Goal: Task Accomplishment & Management: Use online tool/utility

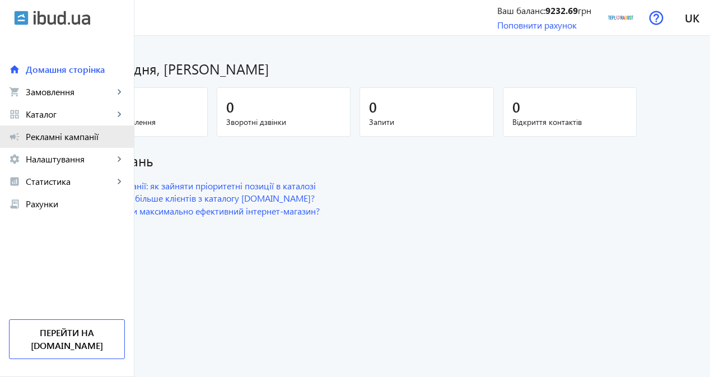
click at [73, 133] on span "Рекламні кампанії" at bounding box center [75, 136] width 99 height 11
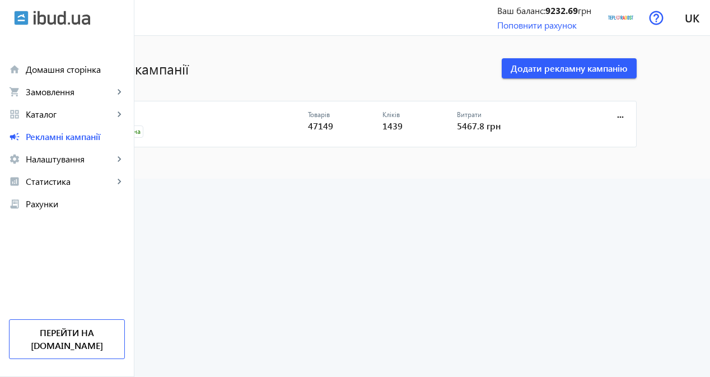
click at [175, 118] on link "CPC" at bounding box center [204, 118] width 208 height 16
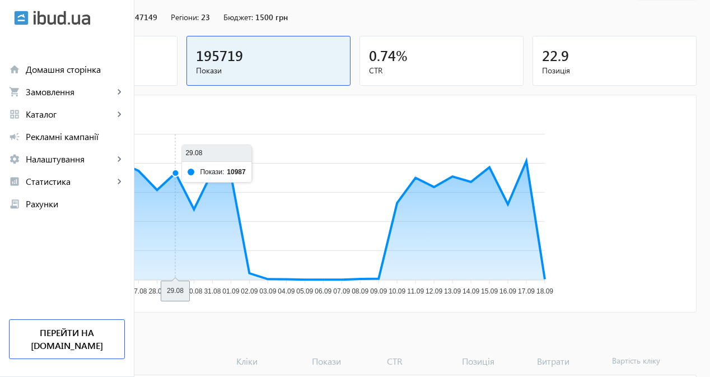
scroll to position [112, 0]
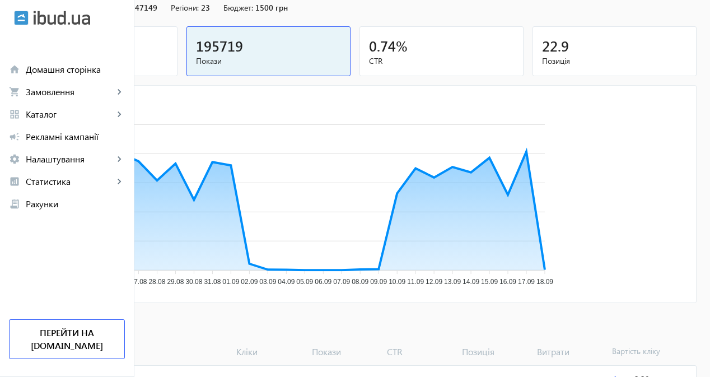
click at [168, 65] on span "Кліки" at bounding box center [95, 60] width 145 height 11
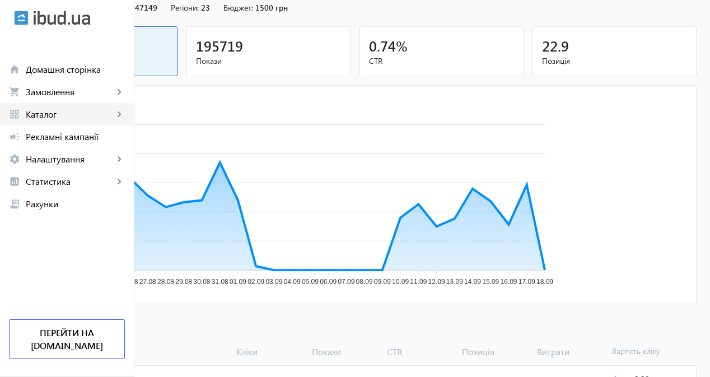
click at [61, 115] on span "Каталог" at bounding box center [70, 114] width 88 height 11
click at [0, 0] on span "Товари" at bounding box center [0, 0] width 0 height 0
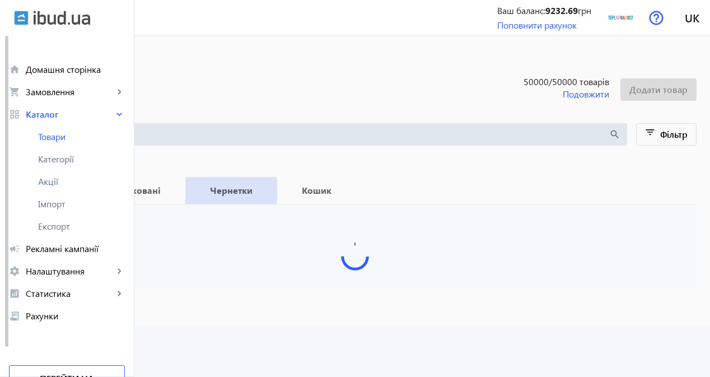
click at [264, 182] on span "Чернетки" at bounding box center [231, 190] width 65 height 27
click at [172, 189] on b "Опубліковані" at bounding box center [130, 190] width 83 height 9
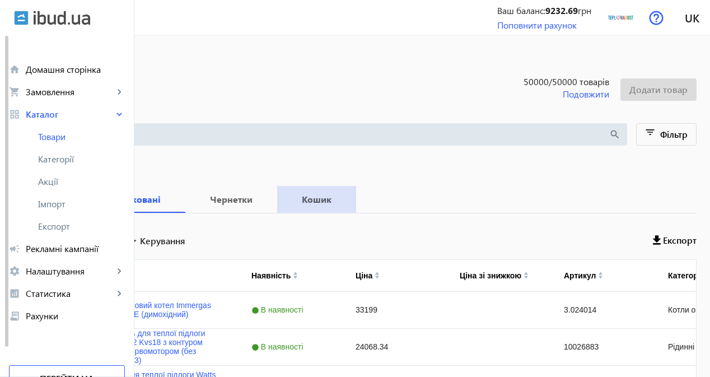
click at [343, 196] on b "Кошик" at bounding box center [317, 199] width 52 height 9
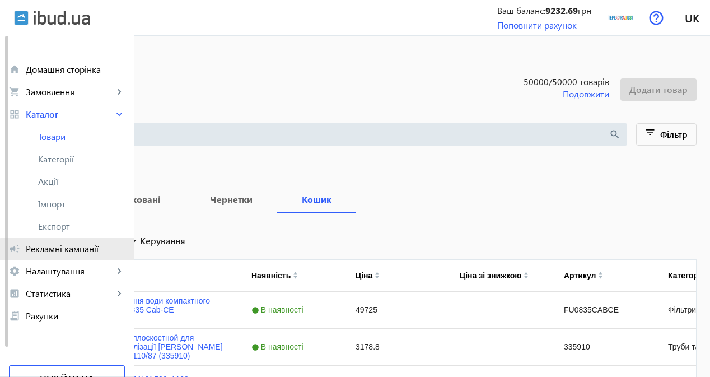
click at [67, 254] on span "Рекламні кампанії" at bounding box center [75, 248] width 99 height 11
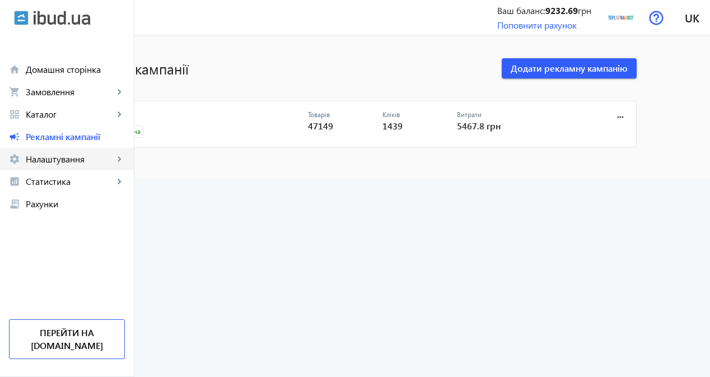
click at [48, 168] on link "settings Налаштування keyboard_arrow_right" at bounding box center [67, 159] width 134 height 22
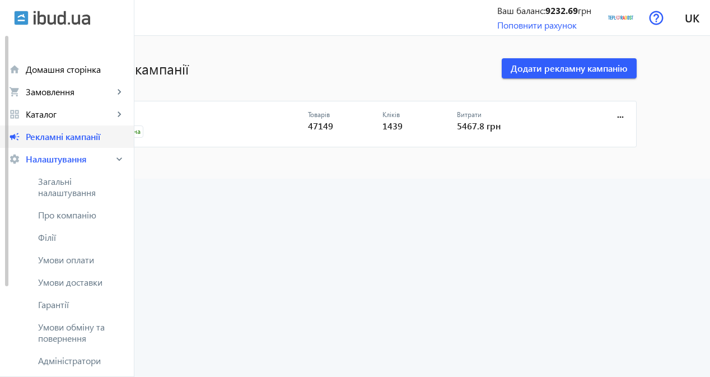
click at [62, 131] on span "Рекламні кампанії" at bounding box center [75, 136] width 99 height 11
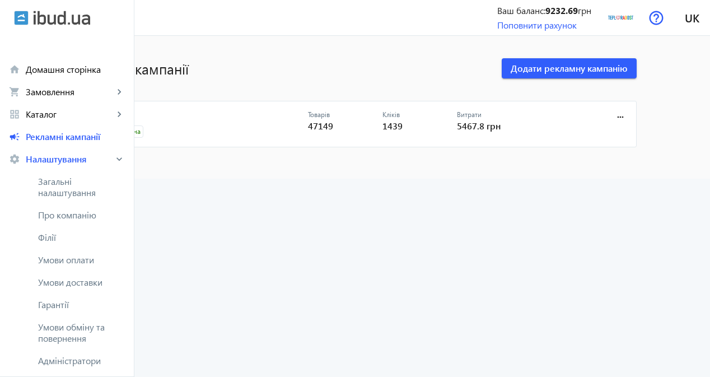
click at [176, 119] on link "CPC" at bounding box center [204, 118] width 208 height 16
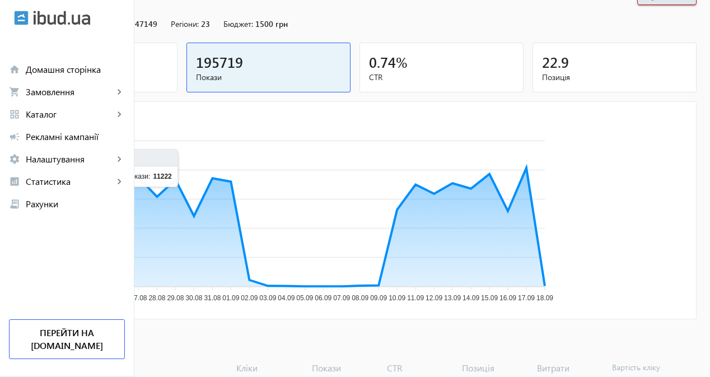
scroll to position [168, 0]
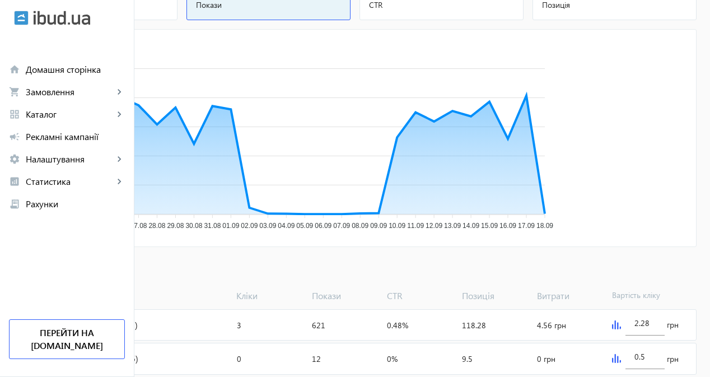
click at [86, 271] on span "Додати товари" at bounding box center [54, 270] width 64 height 12
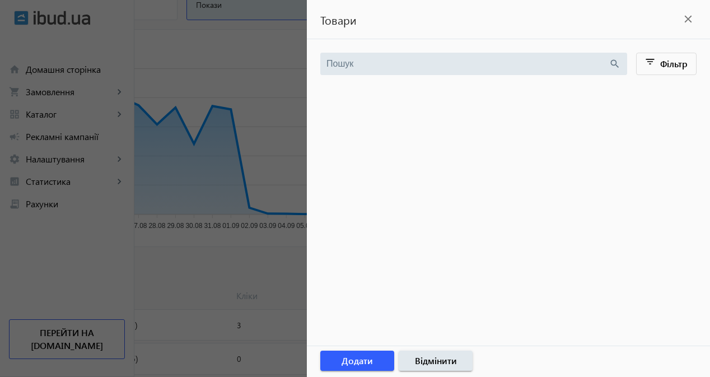
click at [201, 137] on div at bounding box center [355, 188] width 710 height 377
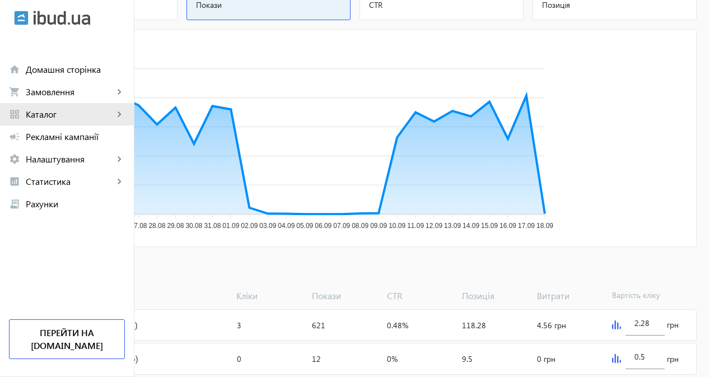
click at [41, 113] on span "Каталог" at bounding box center [70, 114] width 88 height 11
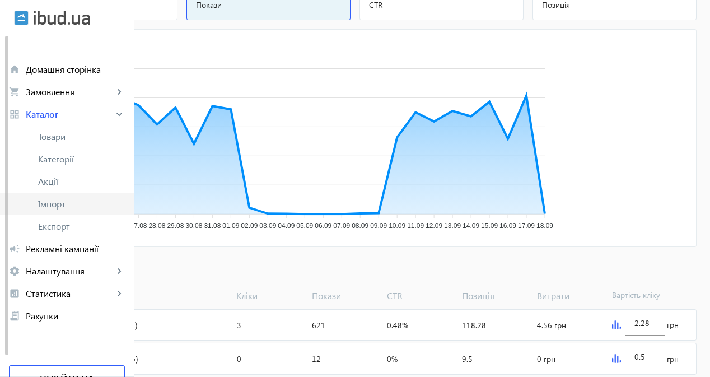
click at [64, 201] on span "Імпорт" at bounding box center [81, 203] width 87 height 11
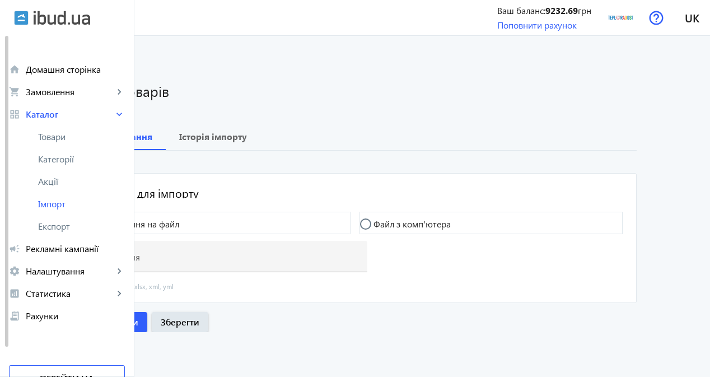
type input "[URL][DOMAIN_NAME]"
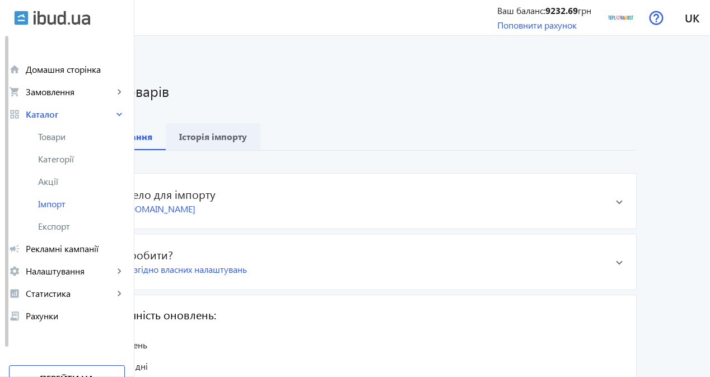
click at [247, 136] on b "Історія імпорту" at bounding box center [213, 136] width 68 height 9
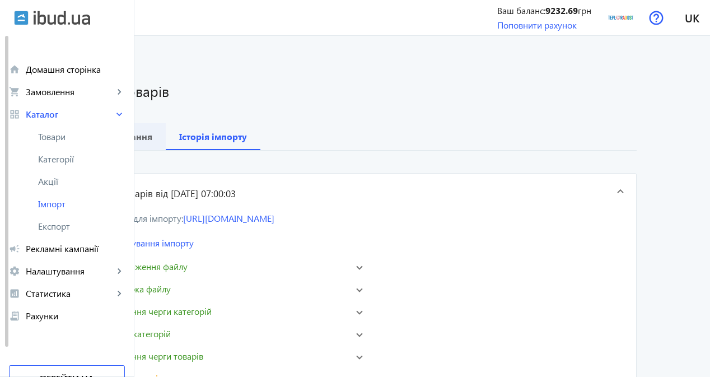
click at [152, 138] on b "Налаштування" at bounding box center [120, 136] width 66 height 9
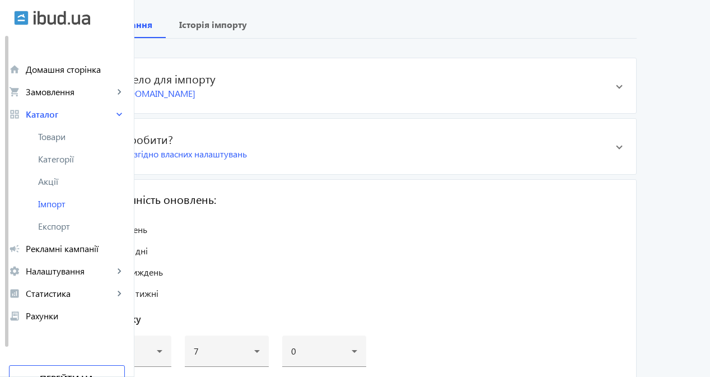
scroll to position [203, 0]
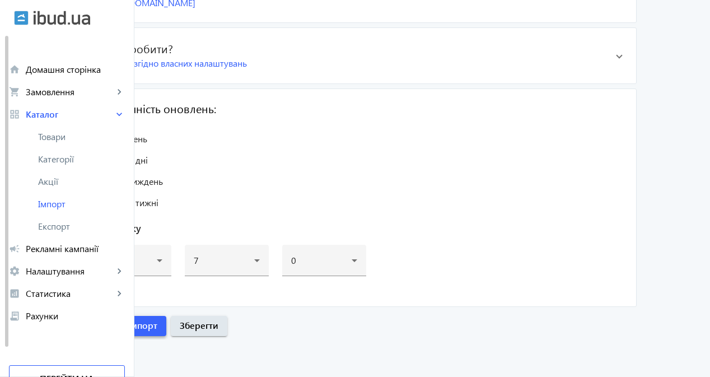
click at [157, 329] on span "Розпочати імпорт" at bounding box center [119, 325] width 75 height 12
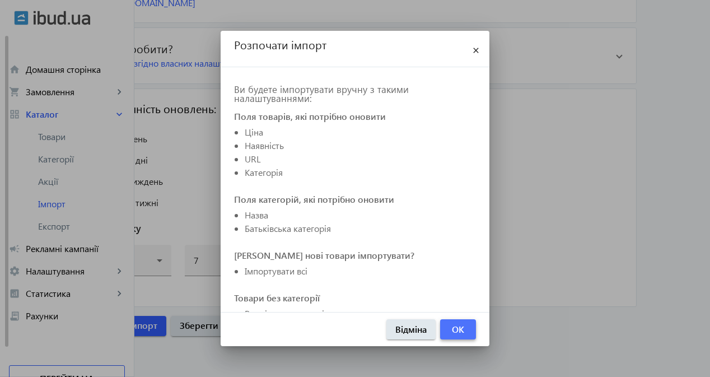
click at [448, 326] on span "button" at bounding box center [458, 329] width 36 height 27
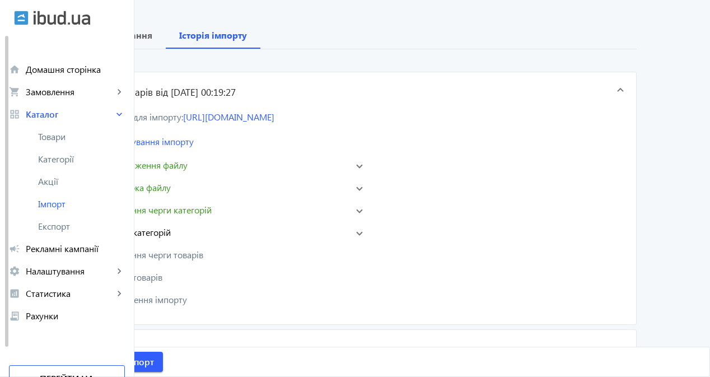
scroll to position [112, 0]
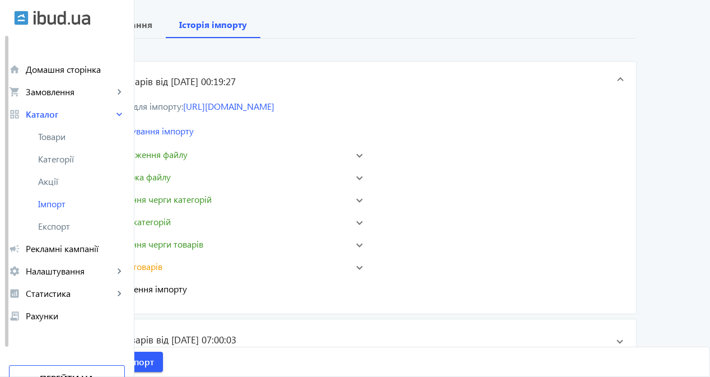
click at [187, 296] on mat-expansion-panel-header "Завершення імпорту" at bounding box center [225, 289] width 280 height 18
click at [198, 274] on mat-expansion-panel-header "error_outline Імпорт товарів" at bounding box center [225, 267] width 280 height 18
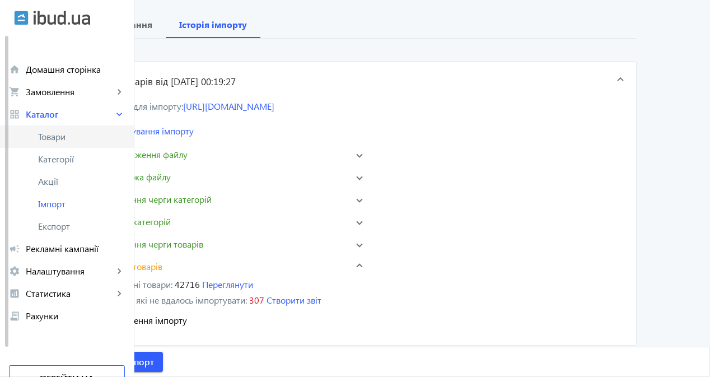
click at [69, 147] on link "Товари" at bounding box center [67, 136] width 134 height 22
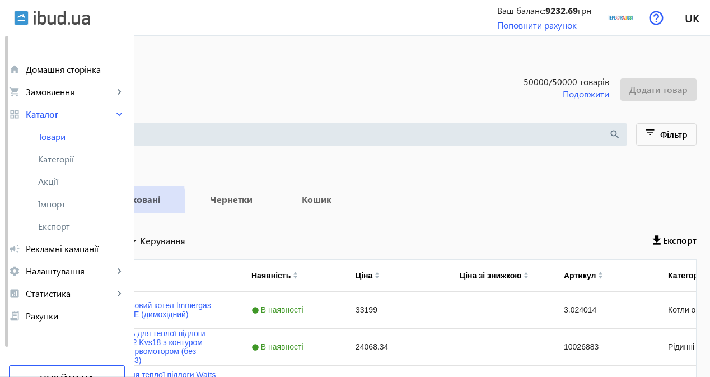
click at [172, 205] on span "Опубліковані" at bounding box center [130, 199] width 83 height 27
click at [264, 203] on b "Чернетки" at bounding box center [231, 199] width 65 height 9
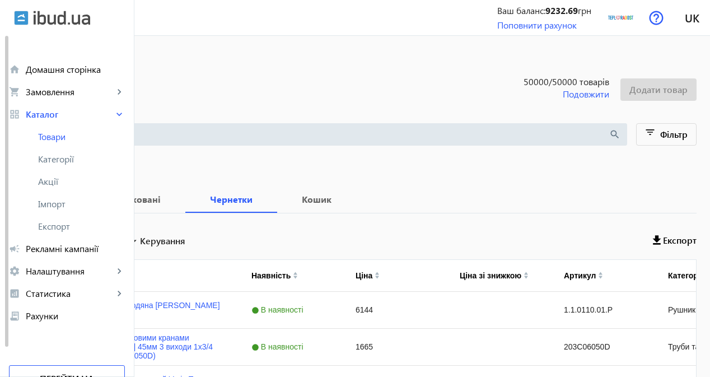
click at [44, 242] on input "Вибрати все" at bounding box center [32, 239] width 22 height 22
checkbox input "true"
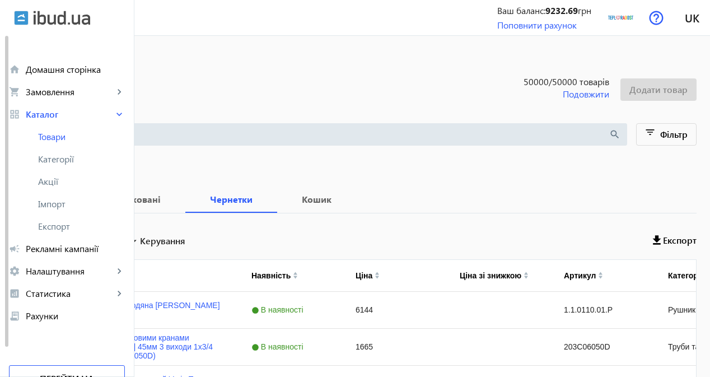
checkbox input "true"
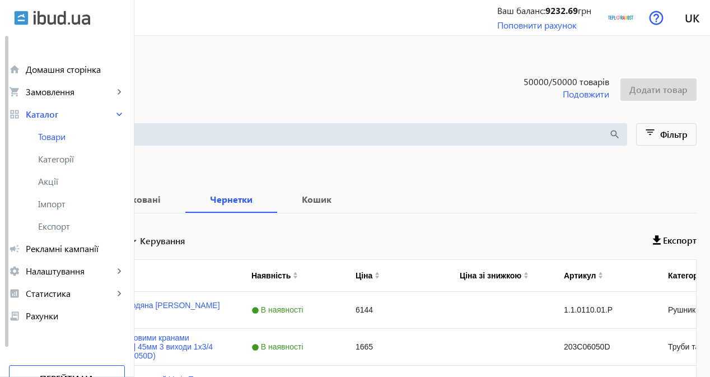
checkbox input "true"
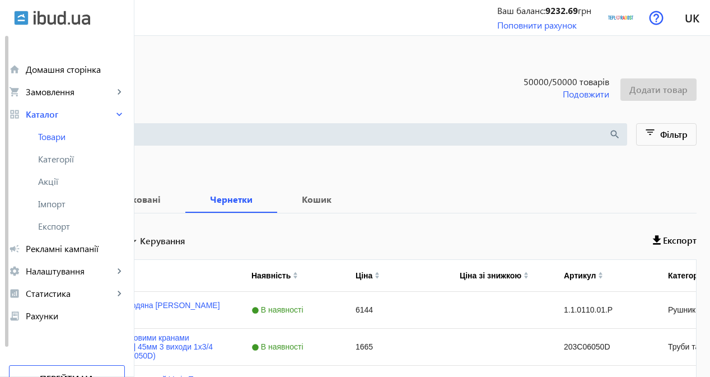
checkbox input "true"
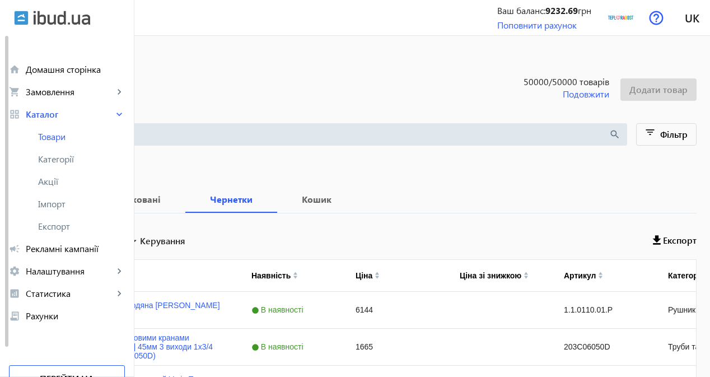
checkbox input "true"
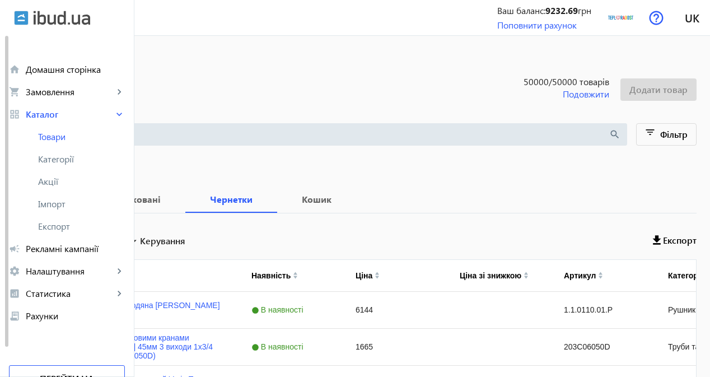
checkbox input "true"
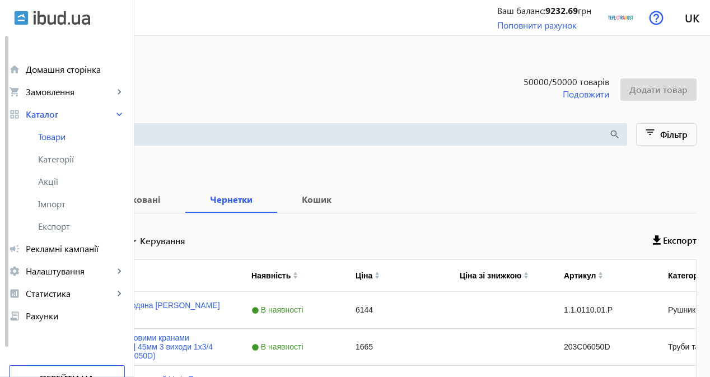
checkbox input "true"
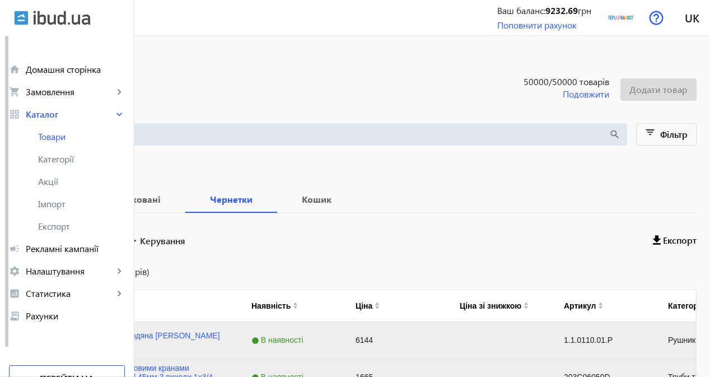
click at [150, 272] on label "Вибрати все (168 товарів)" at bounding box center [97, 271] width 106 height 9
click at [44, 272] on input "Вибрати все (168 товарів)" at bounding box center [32, 271] width 22 height 22
checkbox input "true"
click at [185, 238] on span "Керування" at bounding box center [162, 240] width 45 height 13
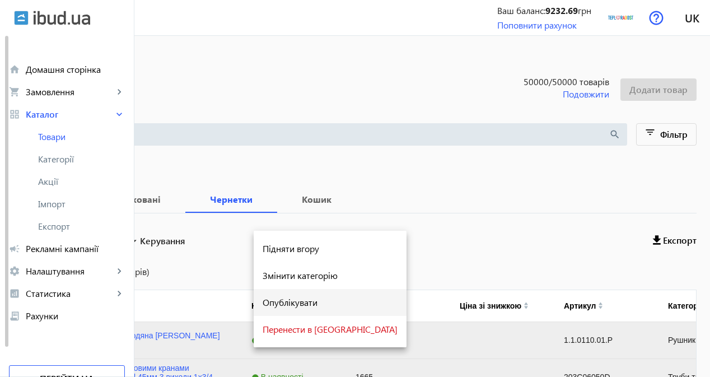
click at [295, 304] on span "Опублікувати" at bounding box center [330, 302] width 135 height 9
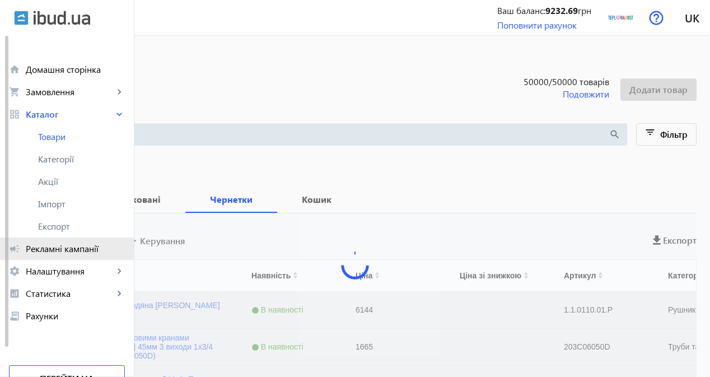
click at [41, 249] on span "Рекламні кампанії" at bounding box center [75, 248] width 99 height 11
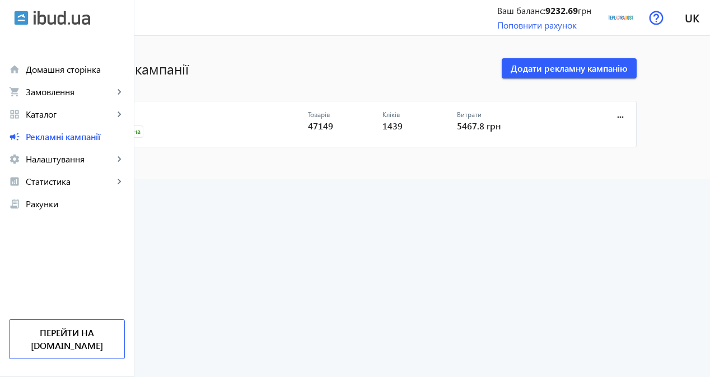
click at [179, 115] on link "CPC" at bounding box center [204, 118] width 208 height 16
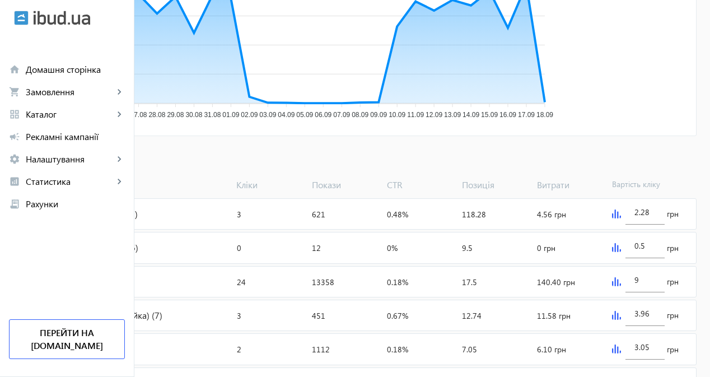
scroll to position [280, 0]
click at [86, 155] on span "Додати товари" at bounding box center [54, 158] width 64 height 12
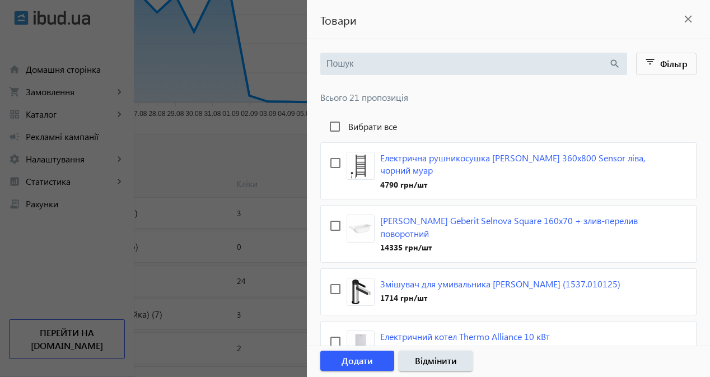
click at [375, 128] on label "Вибрати все" at bounding box center [371, 126] width 51 height 9
click at [346, 128] on input "Вибрати все" at bounding box center [335, 126] width 22 height 22
checkbox input "true"
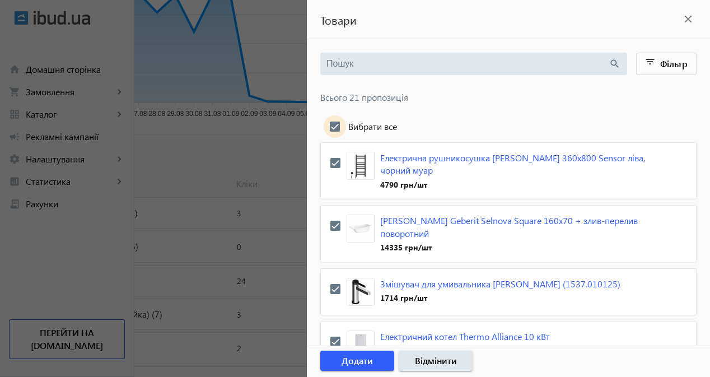
checkbox input "true"
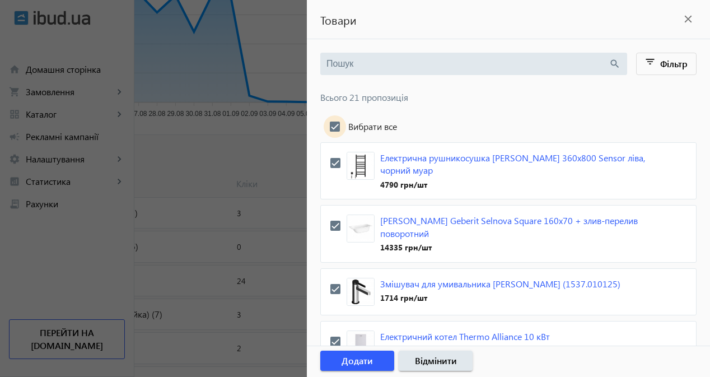
checkbox input "true"
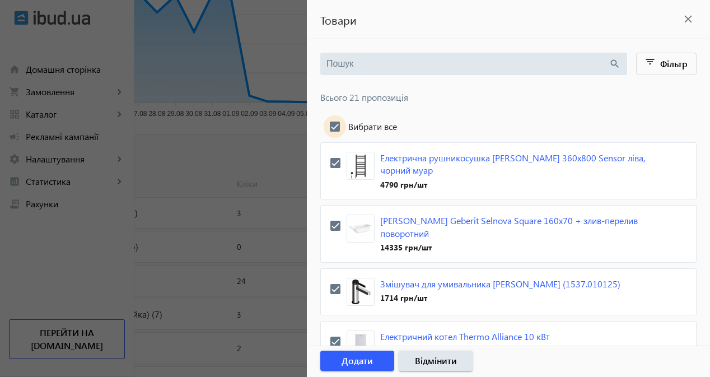
checkbox input "true"
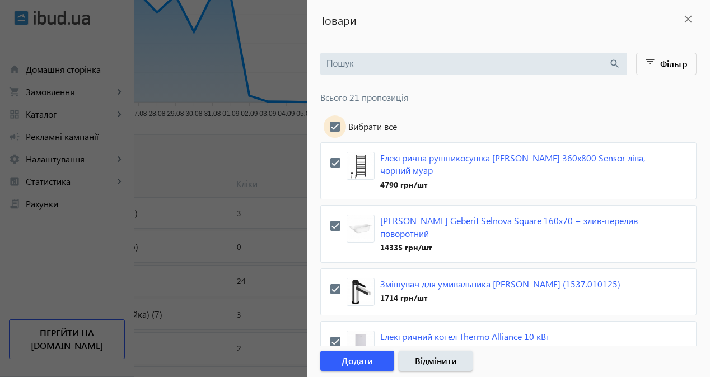
checkbox input "true"
click at [348, 357] on span "Додати" at bounding box center [357, 361] width 31 height 12
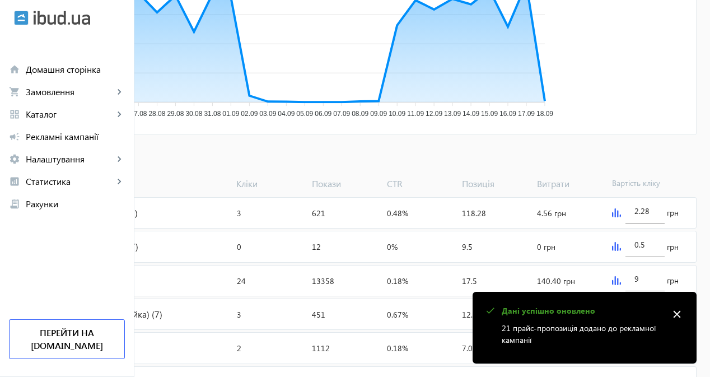
click at [86, 161] on span "Додати товари" at bounding box center [54, 158] width 64 height 12
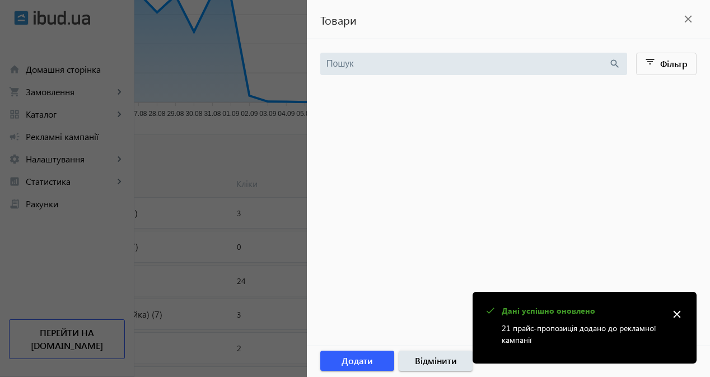
click at [263, 171] on div at bounding box center [355, 188] width 710 height 377
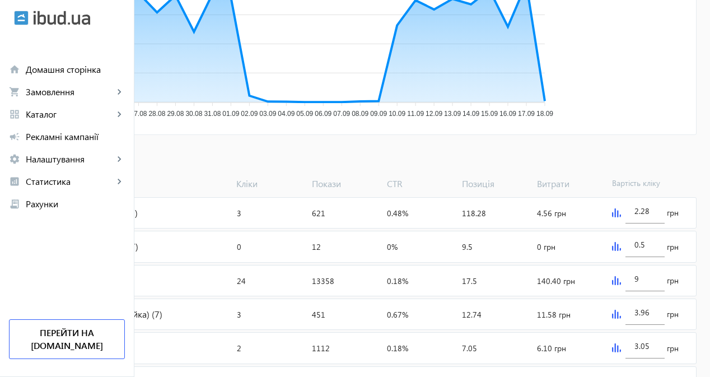
click at [86, 157] on span "Додати товари" at bounding box center [54, 158] width 64 height 12
